Goal: Find specific page/section: Find specific page/section

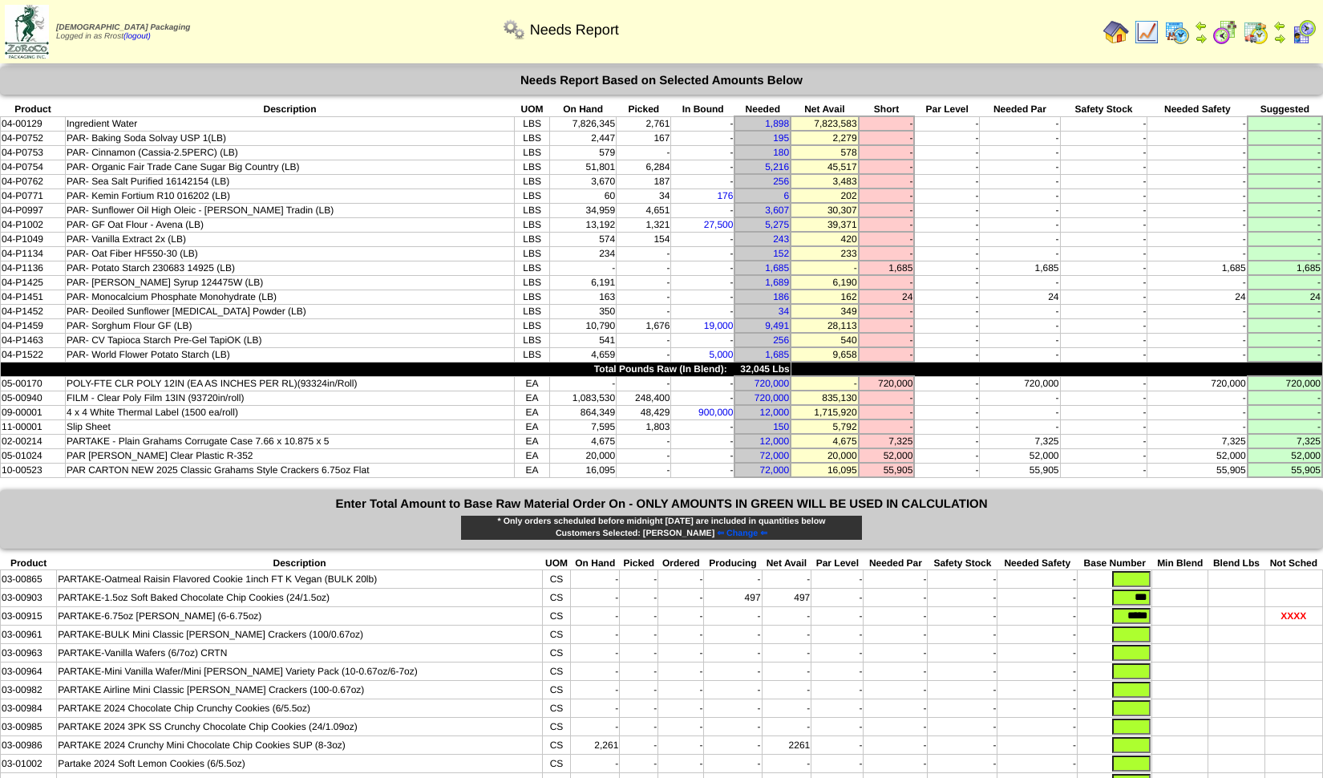
click at [1110, 22] on img at bounding box center [1116, 32] width 26 height 26
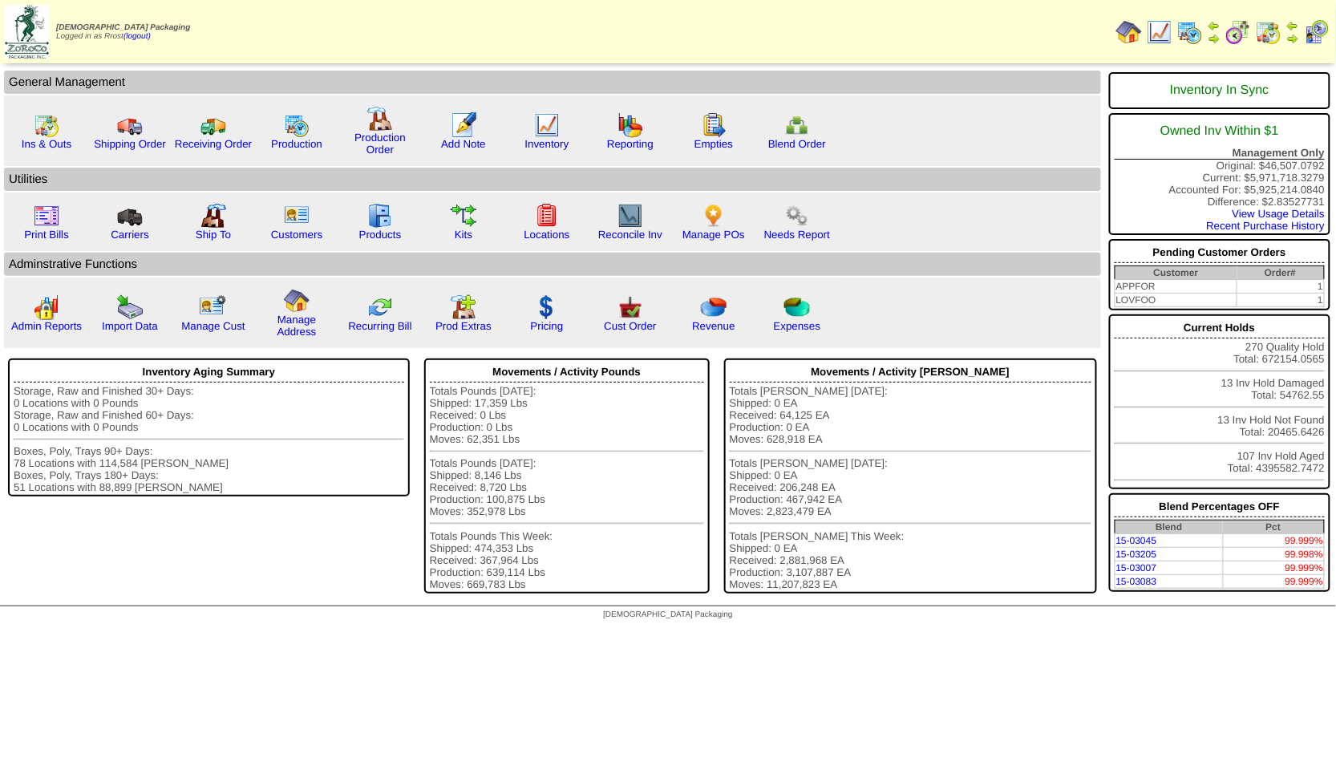
click at [1164, 30] on img at bounding box center [1159, 32] width 26 height 26
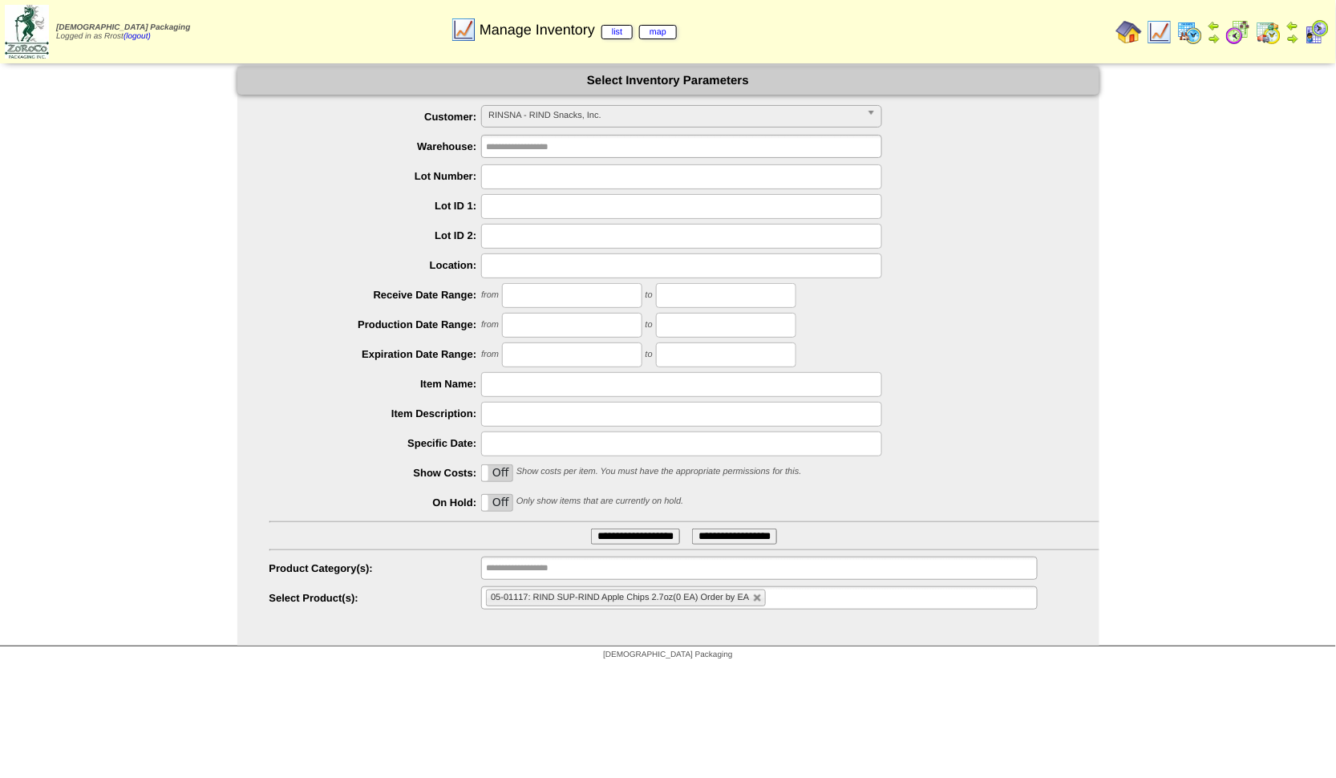
click at [1198, 30] on img at bounding box center [1190, 32] width 26 height 26
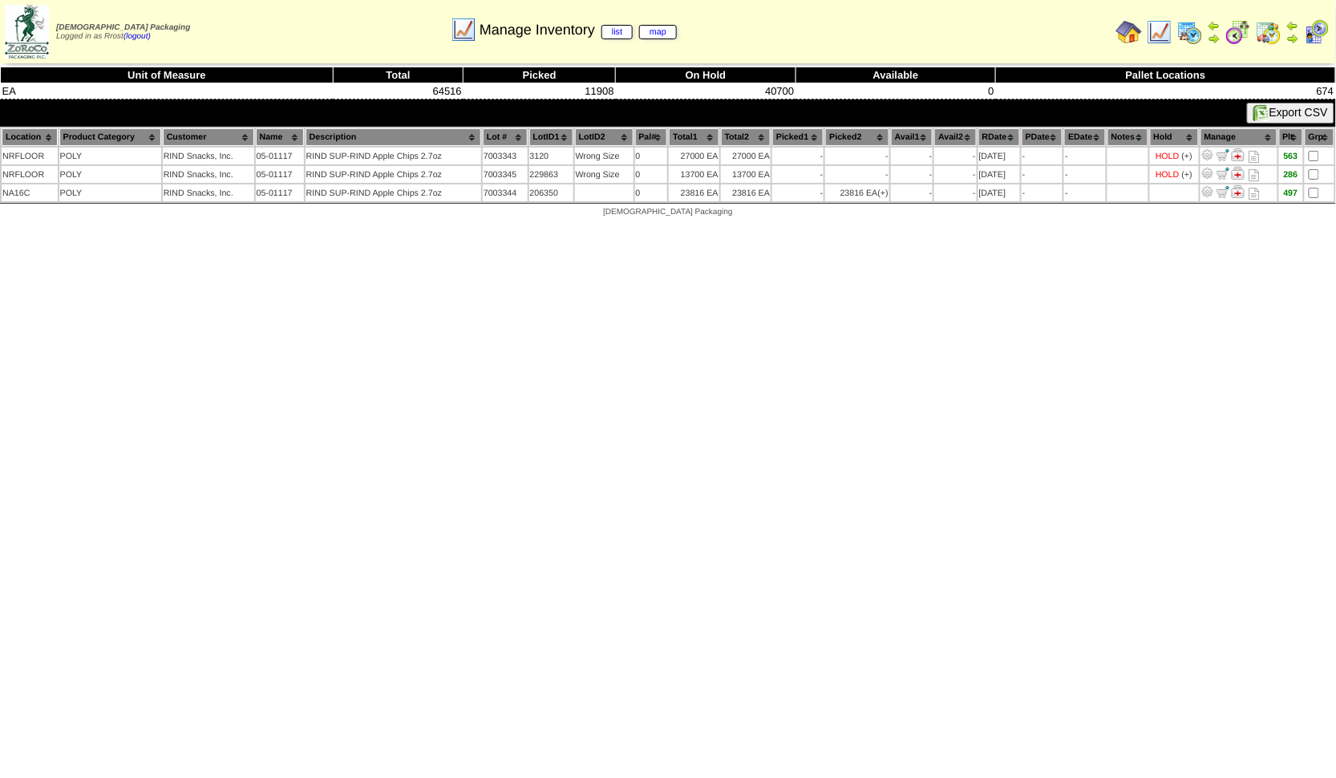
click at [1157, 32] on img at bounding box center [1159, 32] width 26 height 26
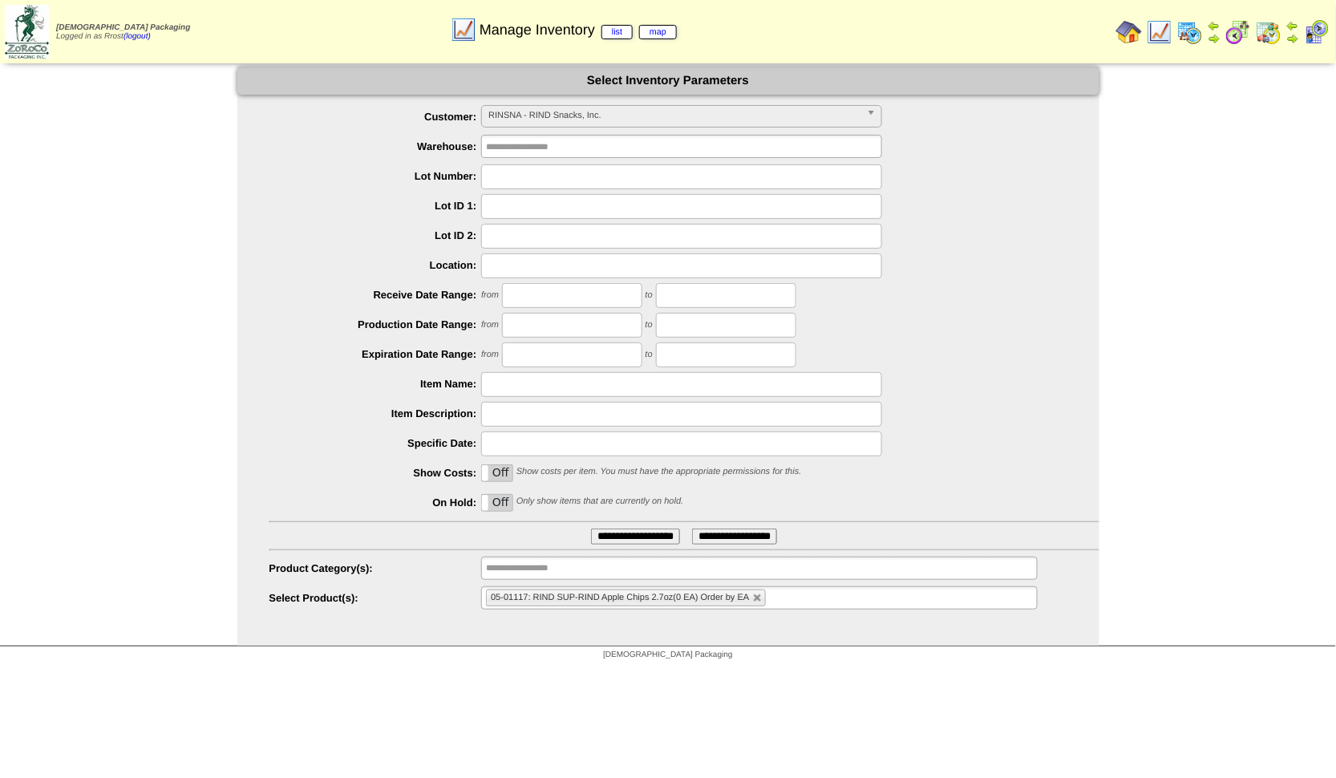
click at [711, 123] on span "RINSNA - RIND Snacks, Inc." at bounding box center [674, 115] width 372 height 19
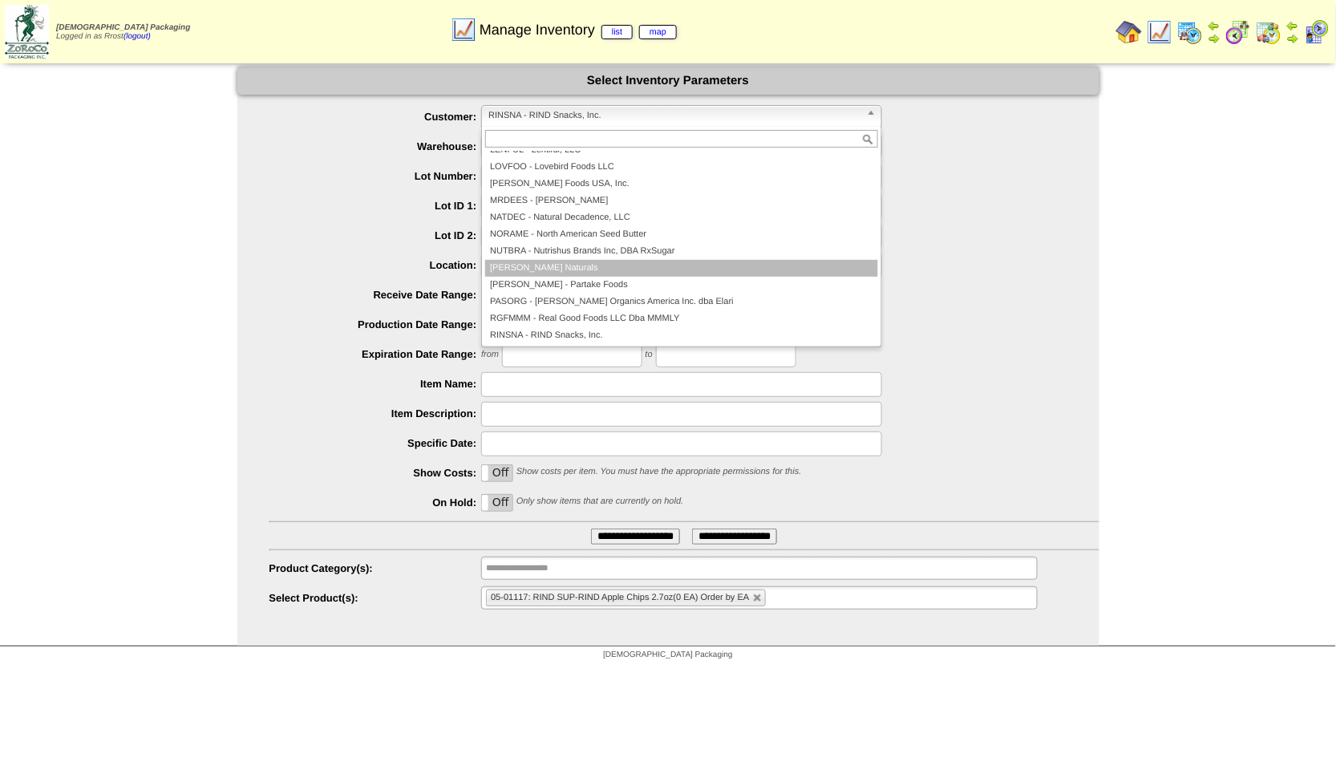
scroll to position [346, 0]
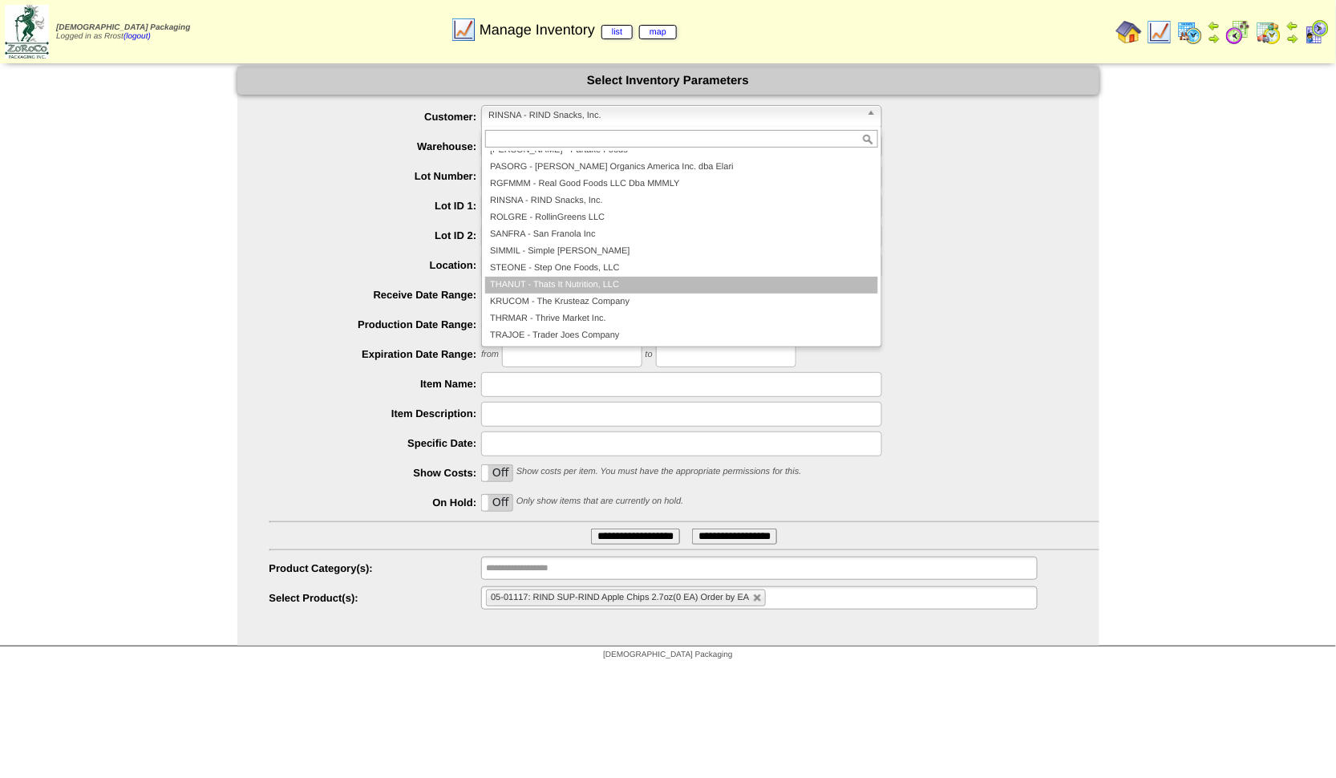
click at [620, 281] on li "THANUT - Thats It Nutrition, LLC" at bounding box center [681, 285] width 393 height 17
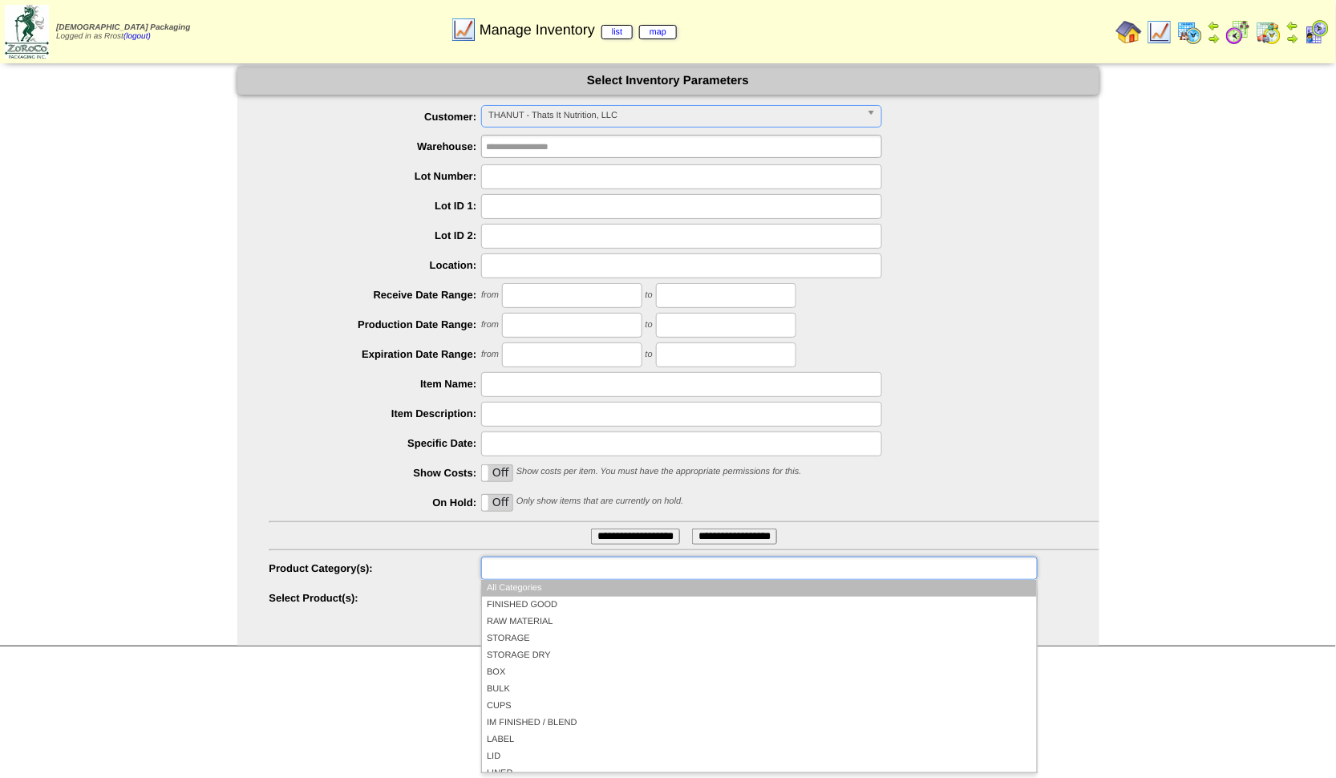
click at [498, 565] on input "text" at bounding box center [537, 568] width 103 height 20
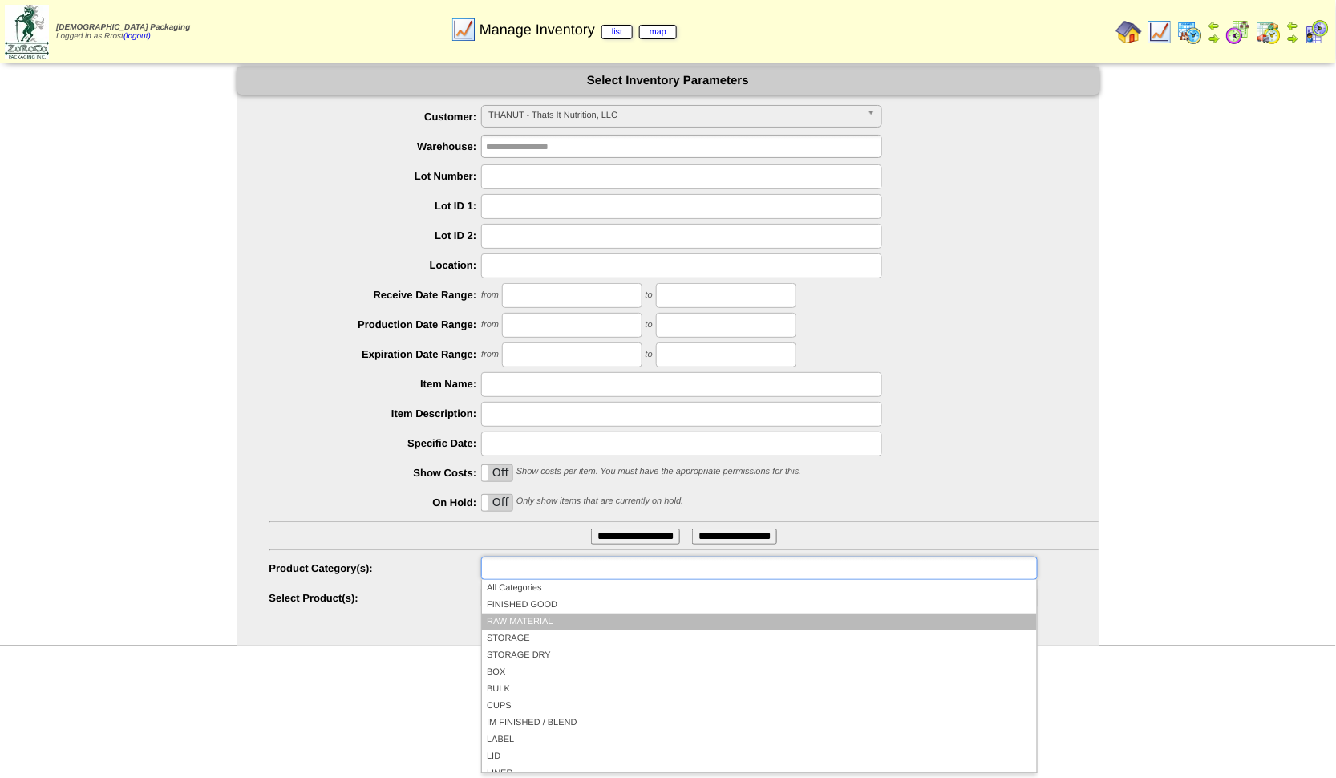
click at [518, 615] on li "RAW MATERIAL" at bounding box center [759, 621] width 554 height 17
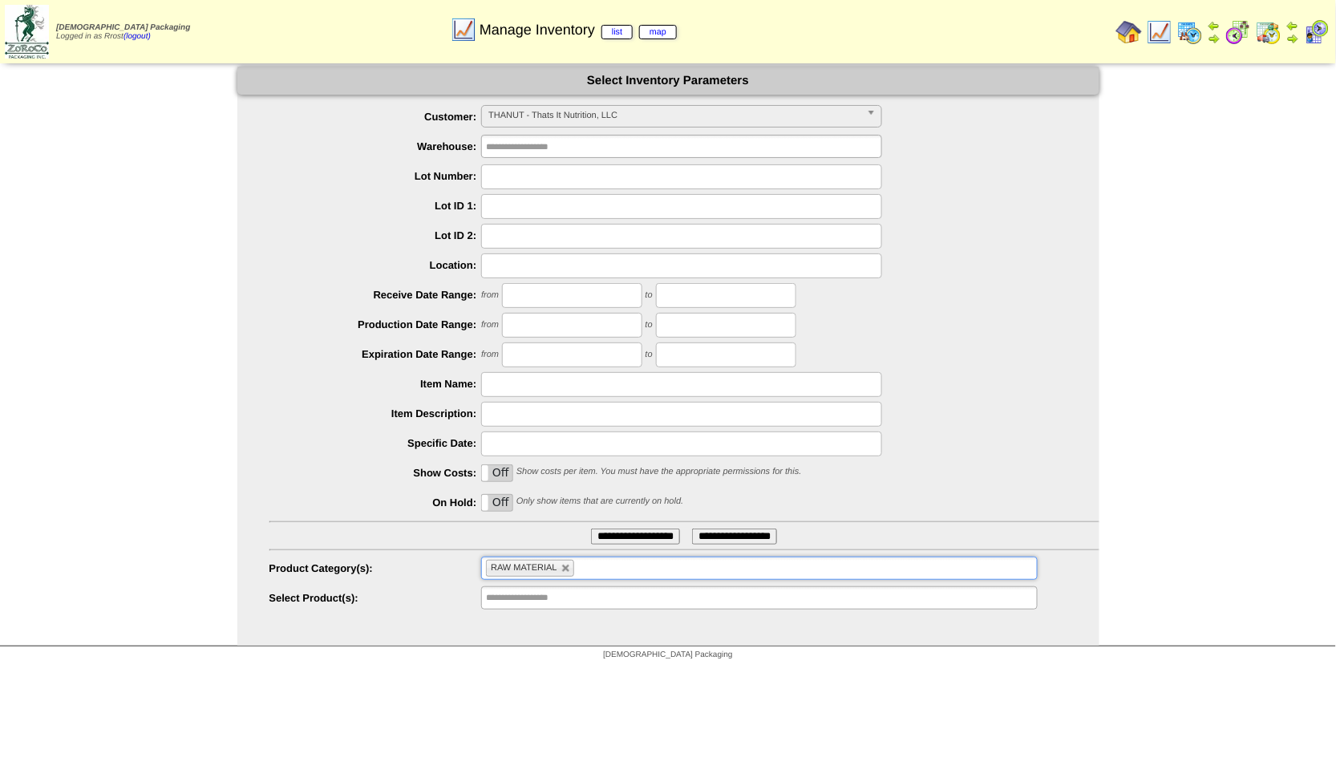
click at [639, 532] on input "**********" at bounding box center [635, 536] width 89 height 16
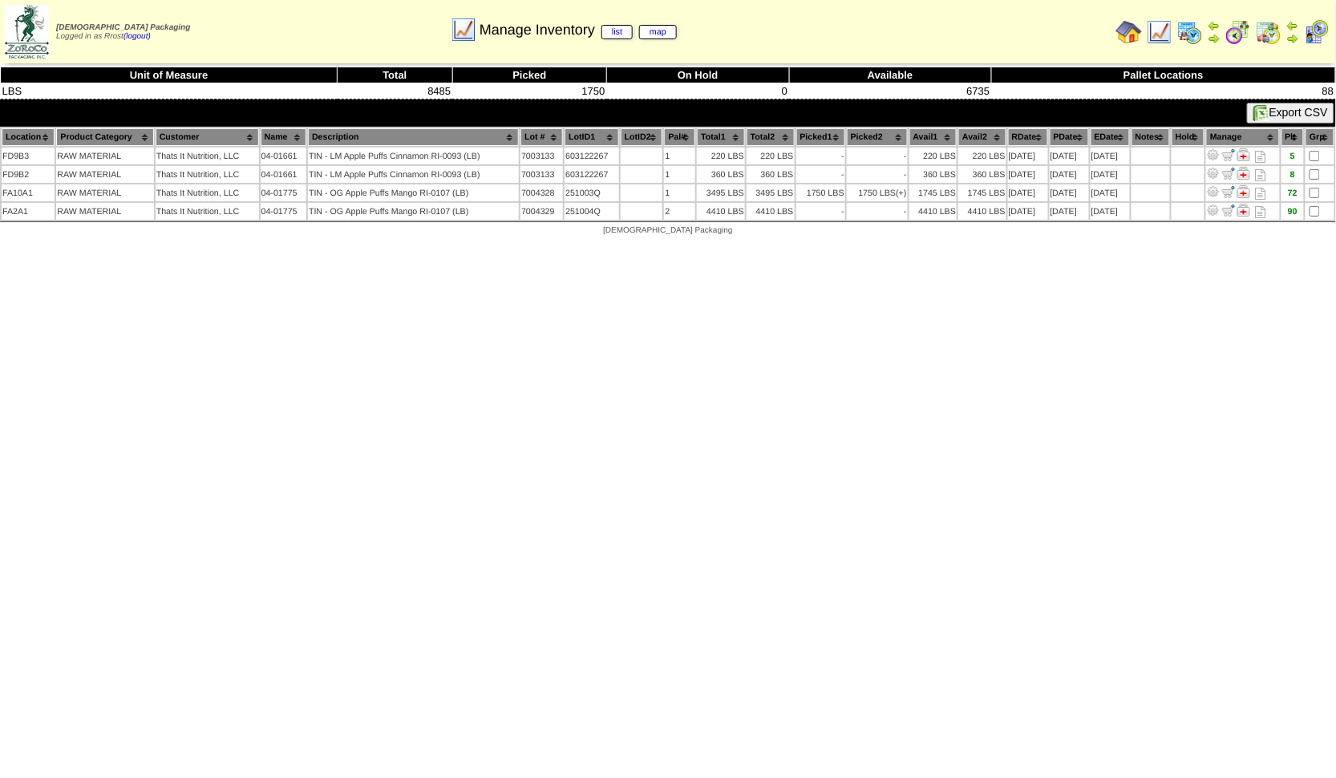
click at [776, 244] on html "[DEMOGRAPHIC_DATA] Packaging Logged in as Rrost (logout) Print All" at bounding box center [668, 122] width 1336 height 244
click at [855, 244] on html "[DEMOGRAPHIC_DATA] Packaging Logged in as Rrost (logout) Print All" at bounding box center [668, 122] width 1336 height 244
